Goal: Task Accomplishment & Management: Manage account settings

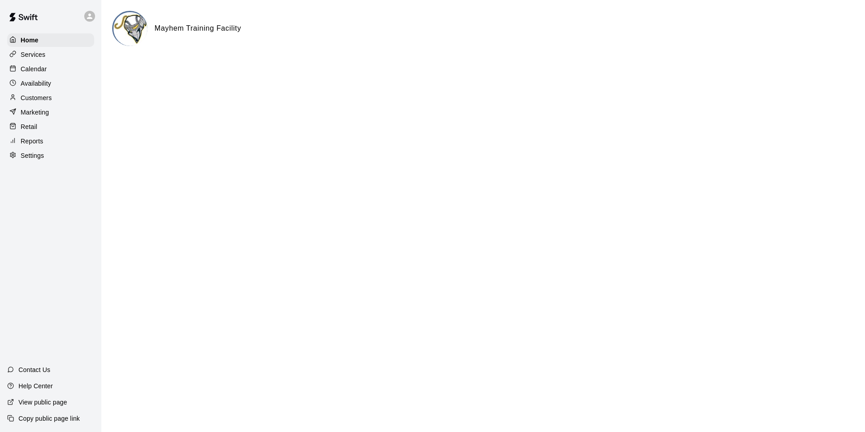
click at [40, 66] on p "Calendar" at bounding box center [34, 68] width 26 height 9
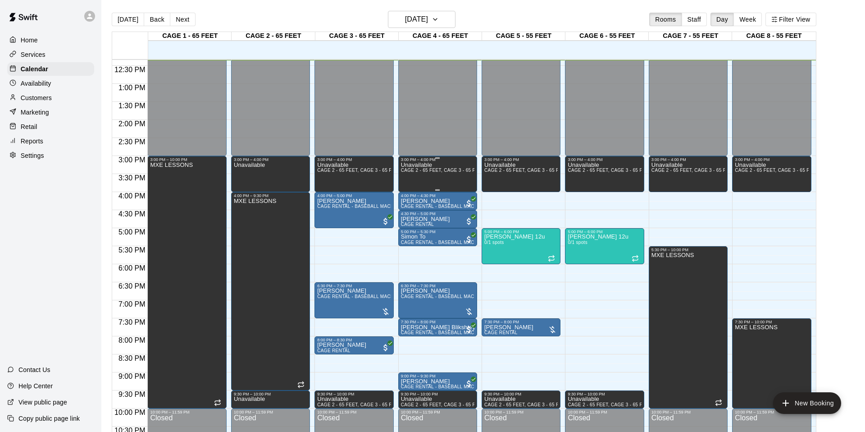
scroll to position [445, 0]
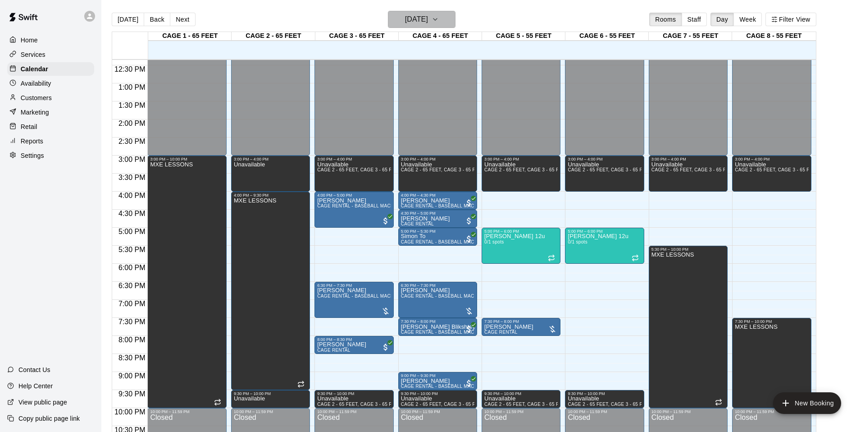
click at [428, 21] on h6 "[DATE]" at bounding box center [416, 19] width 23 height 13
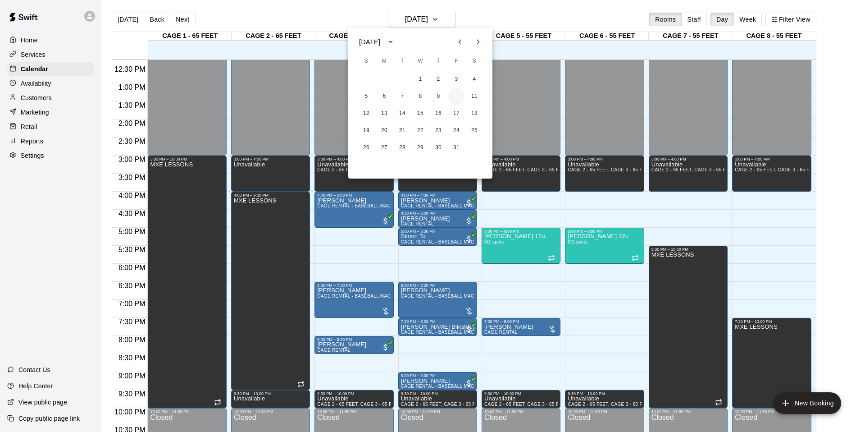
click at [454, 90] on button "10" at bounding box center [456, 96] width 16 height 16
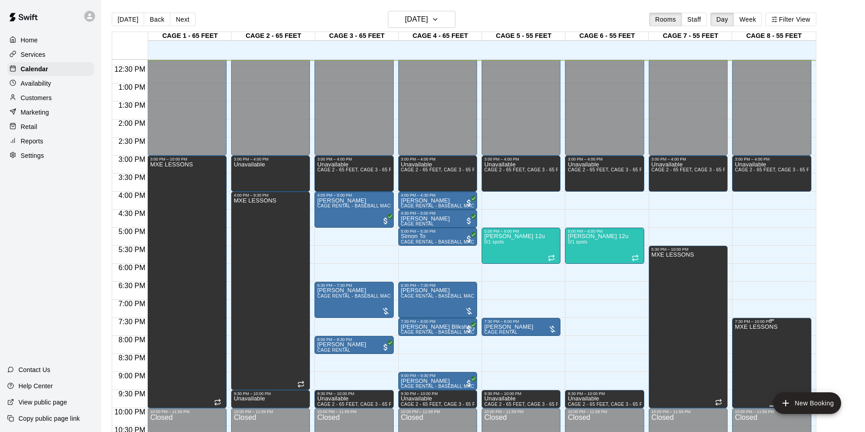
click at [745, 353] on icon "delete" at bounding box center [744, 355] width 6 height 8
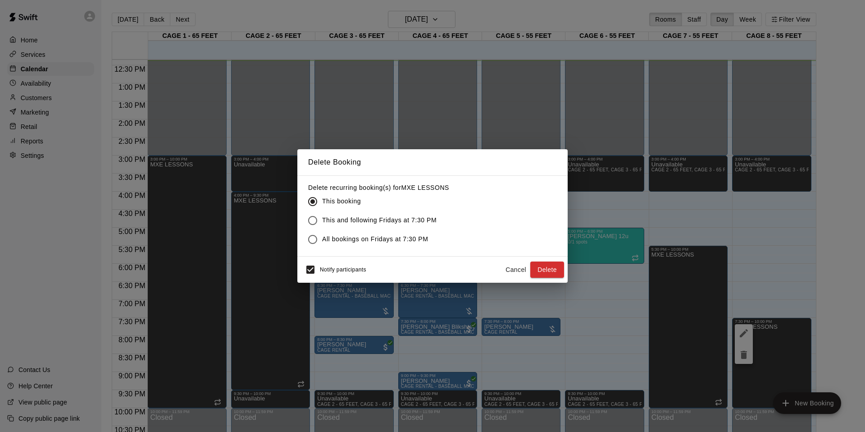
click at [743, 333] on div "Delete Booking Delete recurring booking(s) for MXE LESSONS This booking This an…" at bounding box center [432, 216] width 865 height 432
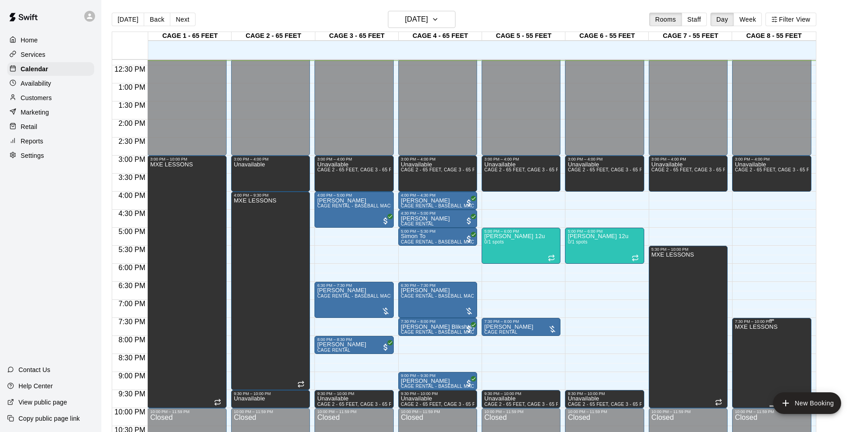
click at [747, 333] on icon "edit" at bounding box center [744, 333] width 11 height 11
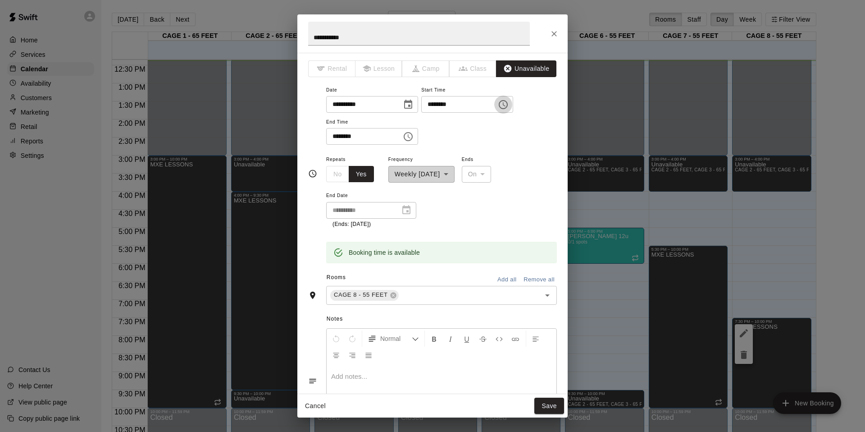
drag, startPoint x: 514, startPoint y: 106, endPoint x: 507, endPoint y: 108, distance: 7.0
click at [509, 106] on icon "Choose time, selected time is 7:30 PM" at bounding box center [503, 104] width 11 height 11
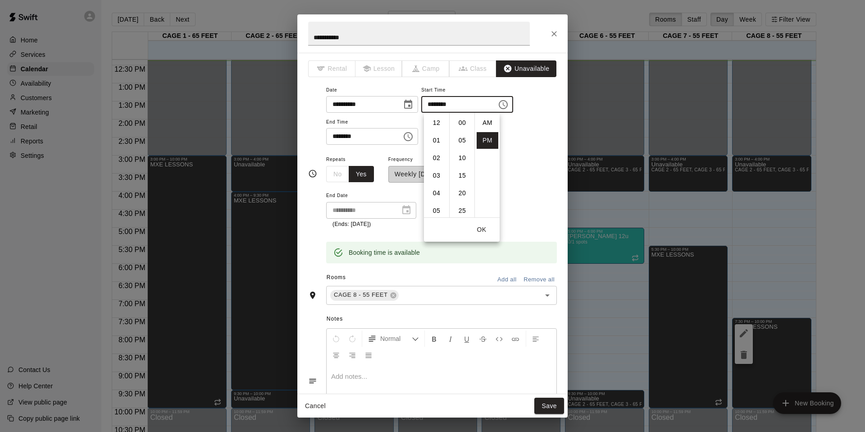
scroll to position [16, 0]
click at [432, 158] on li "09" at bounding box center [437, 158] width 22 height 17
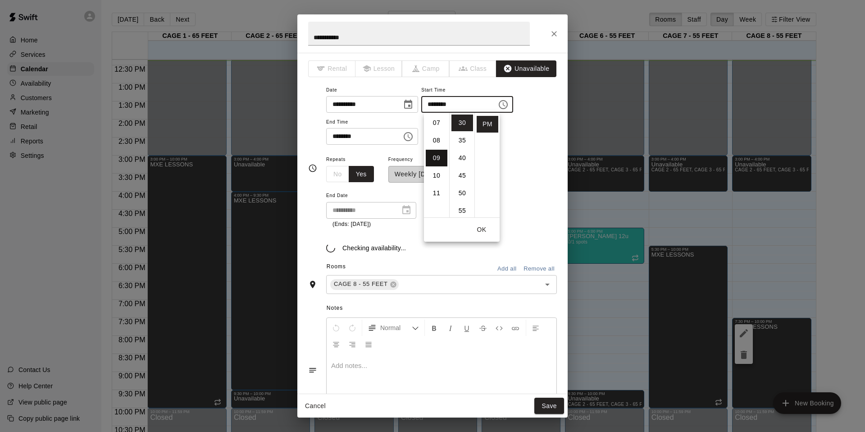
type input "********"
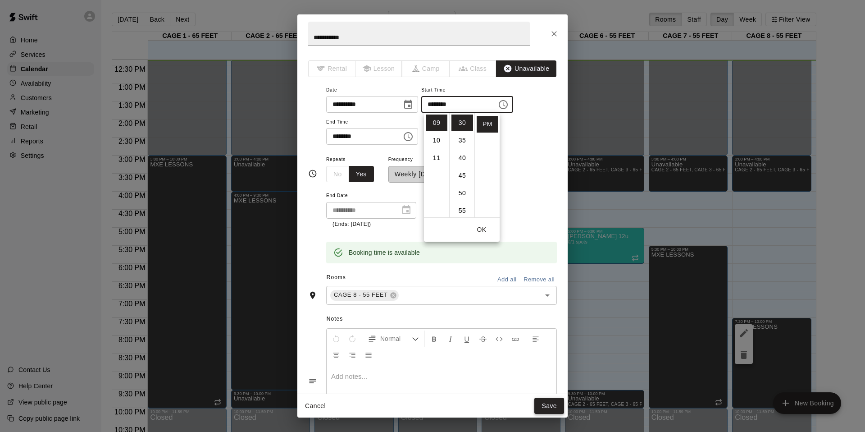
click at [549, 409] on button "Save" at bounding box center [550, 406] width 30 height 17
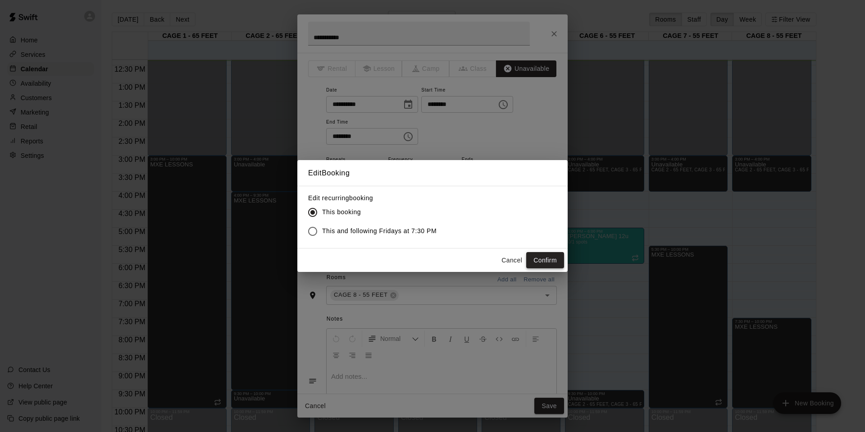
click at [553, 259] on button "Confirm" at bounding box center [545, 260] width 38 height 17
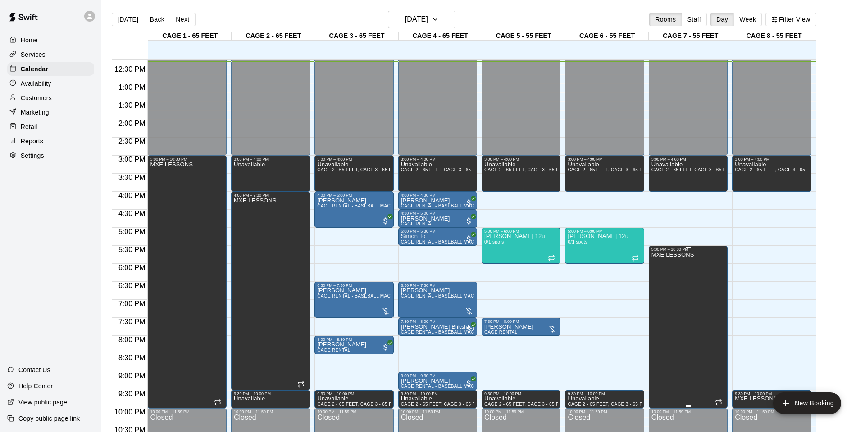
click at [606, 331] on div at bounding box center [432, 216] width 865 height 432
click at [420, 23] on h6 "[DATE]" at bounding box center [416, 19] width 23 height 13
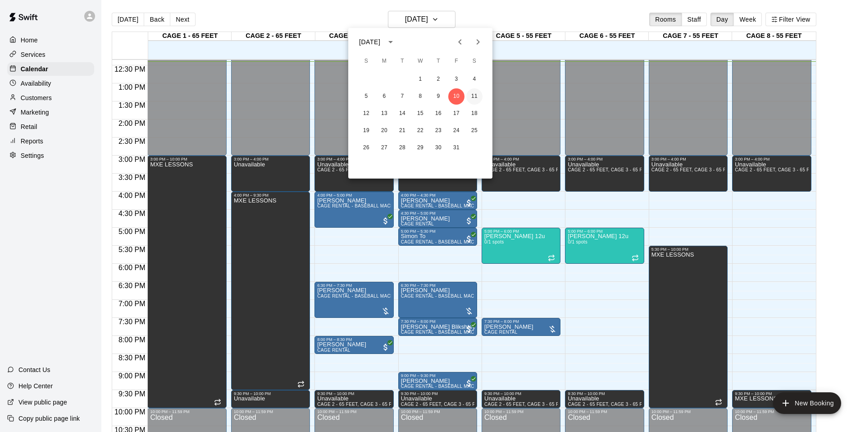
click at [468, 91] on button "11" at bounding box center [474, 96] width 16 height 16
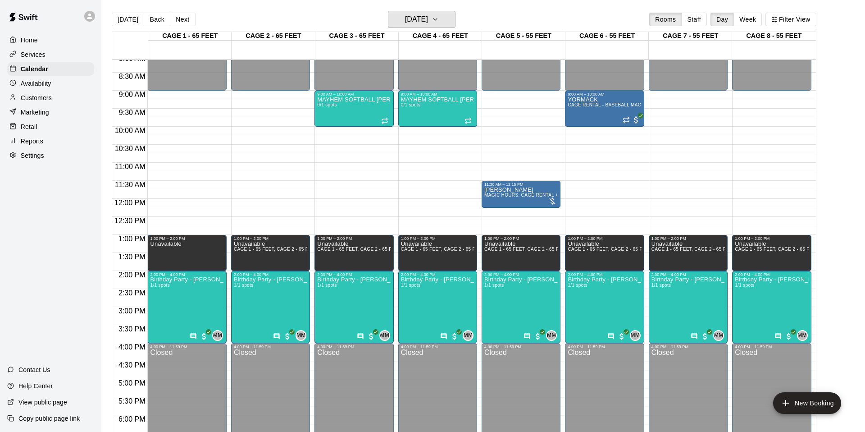
scroll to position [284, 0]
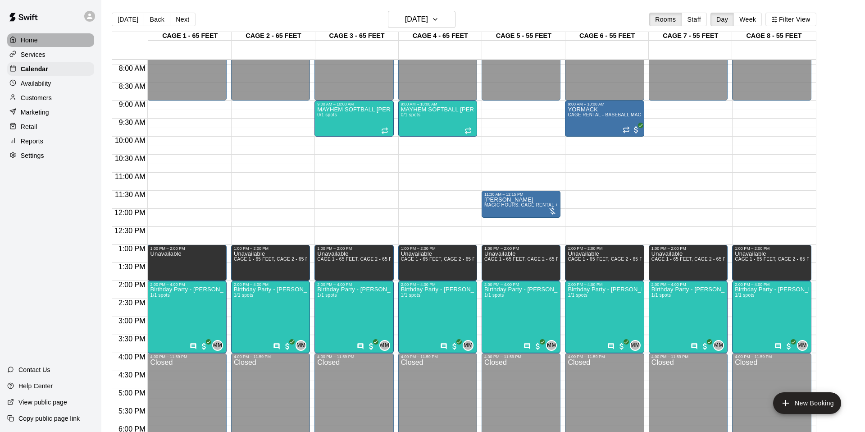
click at [30, 46] on div "Home" at bounding box center [50, 40] width 87 height 14
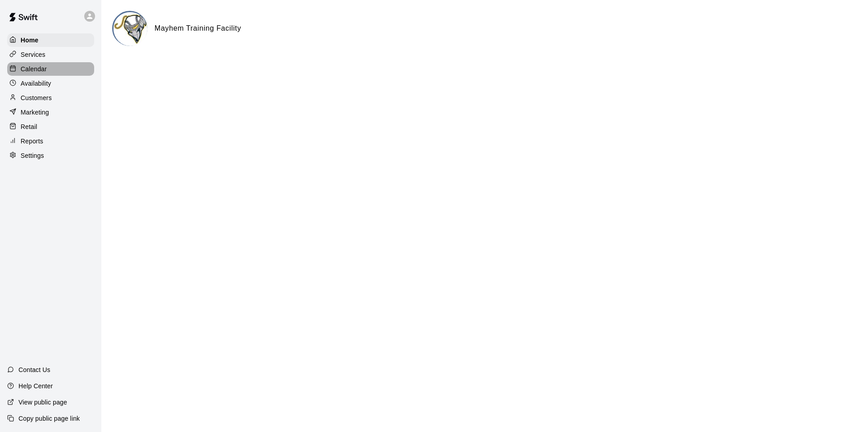
click at [32, 66] on p "Calendar" at bounding box center [34, 68] width 26 height 9
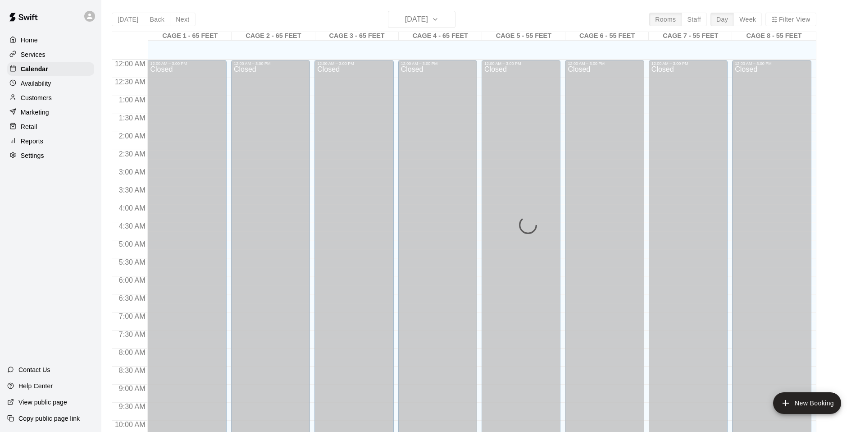
scroll to position [445, 0]
